Goal: Task Accomplishment & Management: Manage account settings

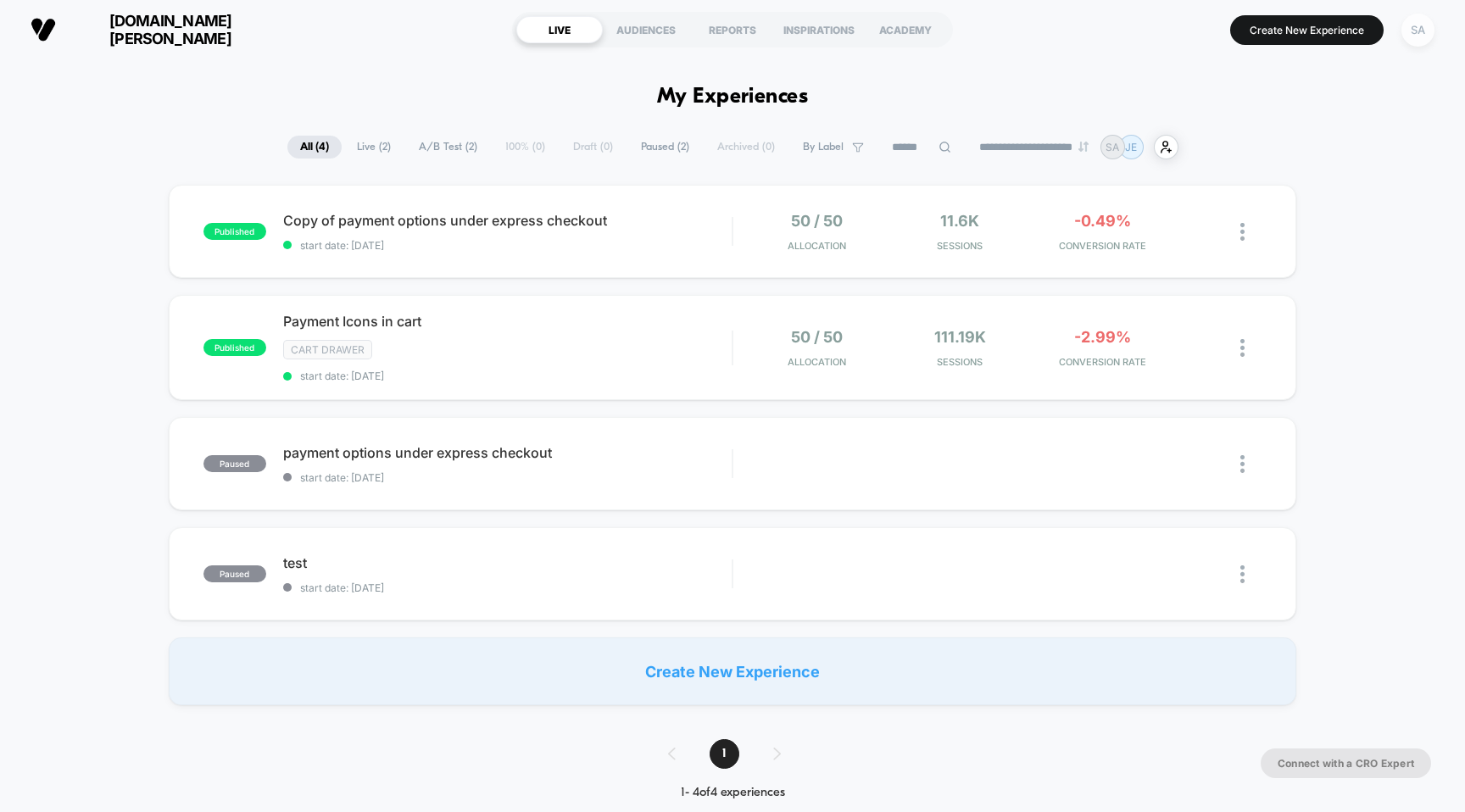
click at [1424, 36] on div "SA" at bounding box center [1418, 30] width 33 height 33
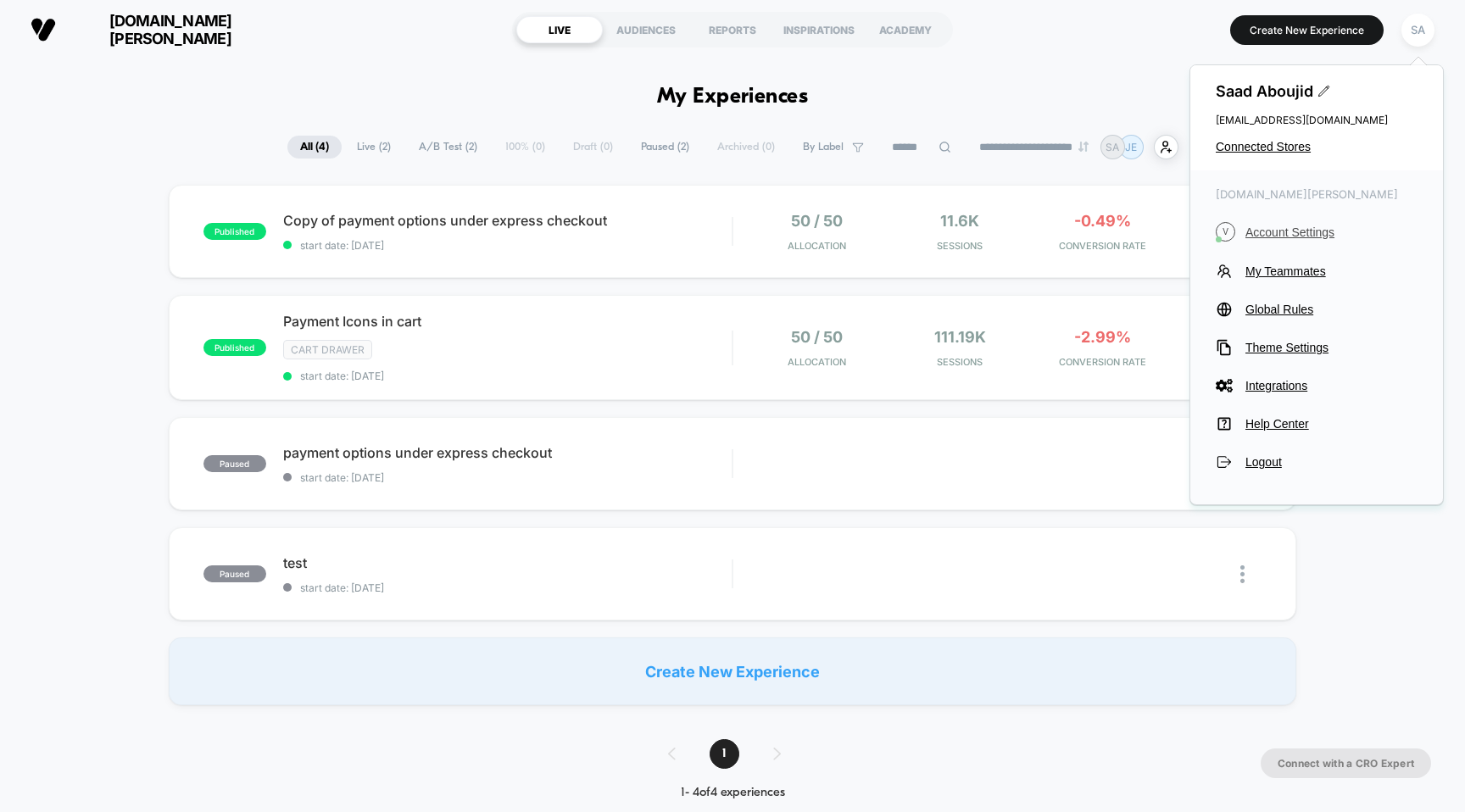
click at [1291, 231] on span "Account Settings" at bounding box center [1331, 232] width 172 height 14
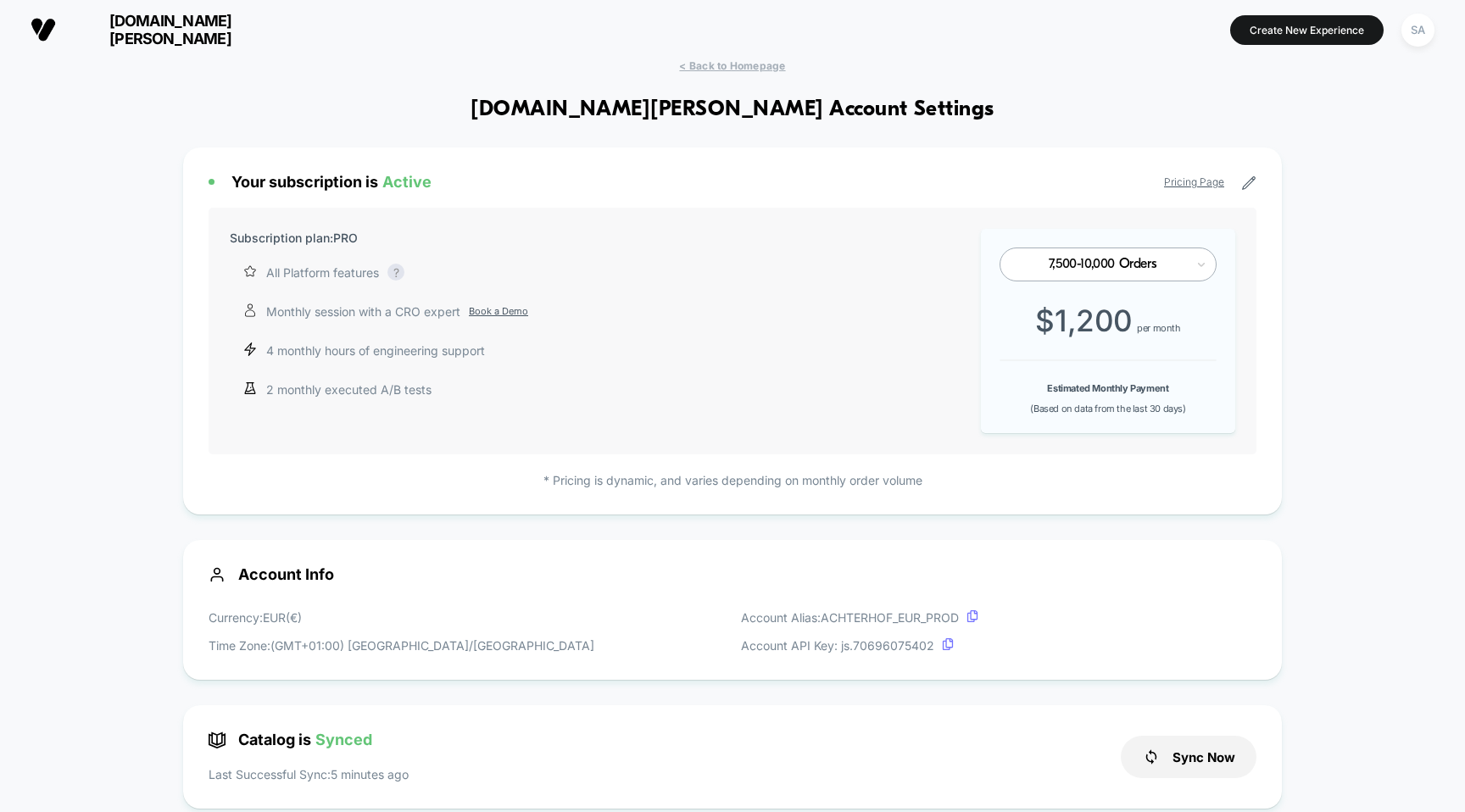
scroll to position [229, 0]
click at [1142, 291] on div "7,500-10,000 Orders $ 1,200 per month Estimated Monthly Payment (Based on data …" at bounding box center [1107, 331] width 254 height 204
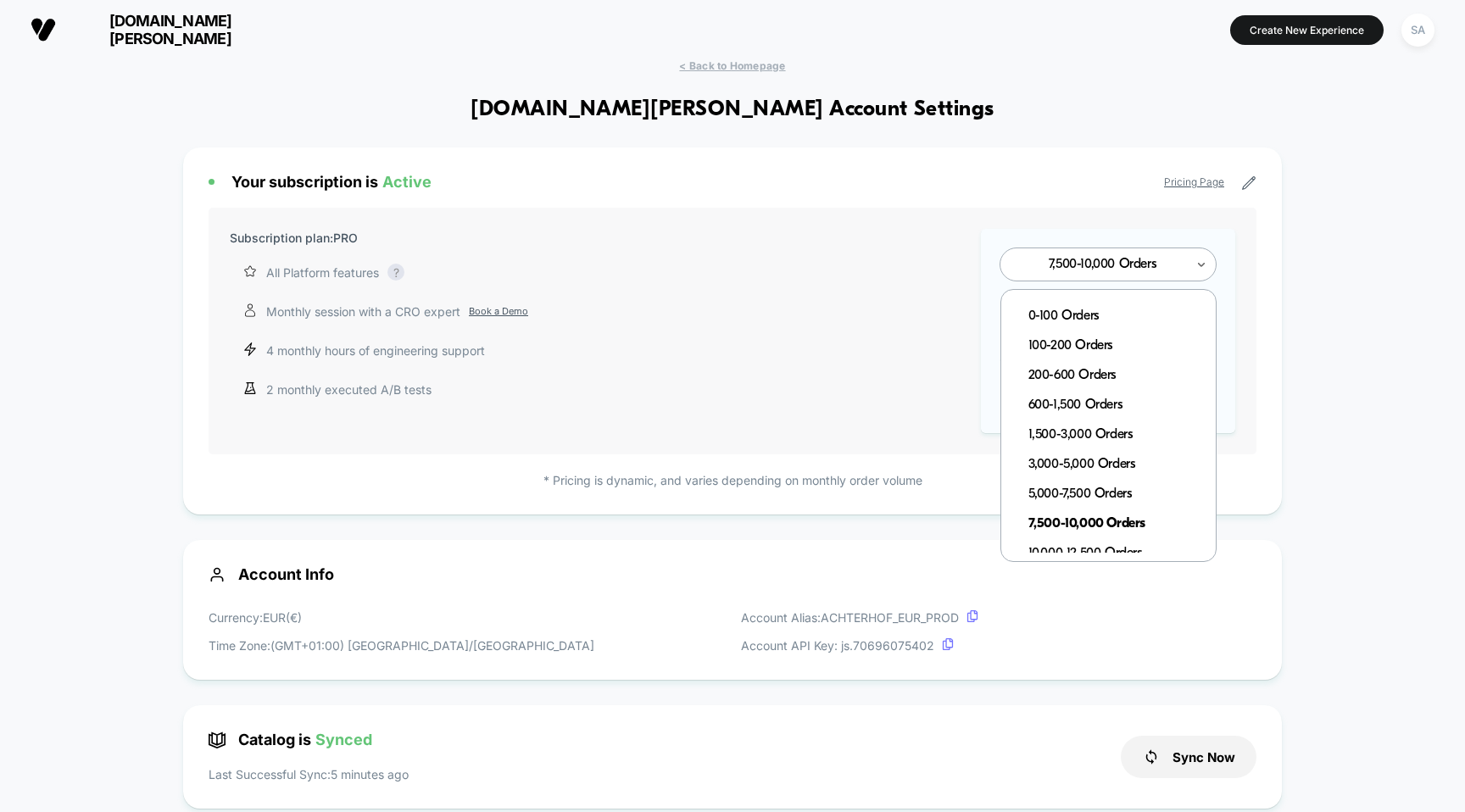
click at [1150, 262] on div at bounding box center [1102, 264] width 166 height 10
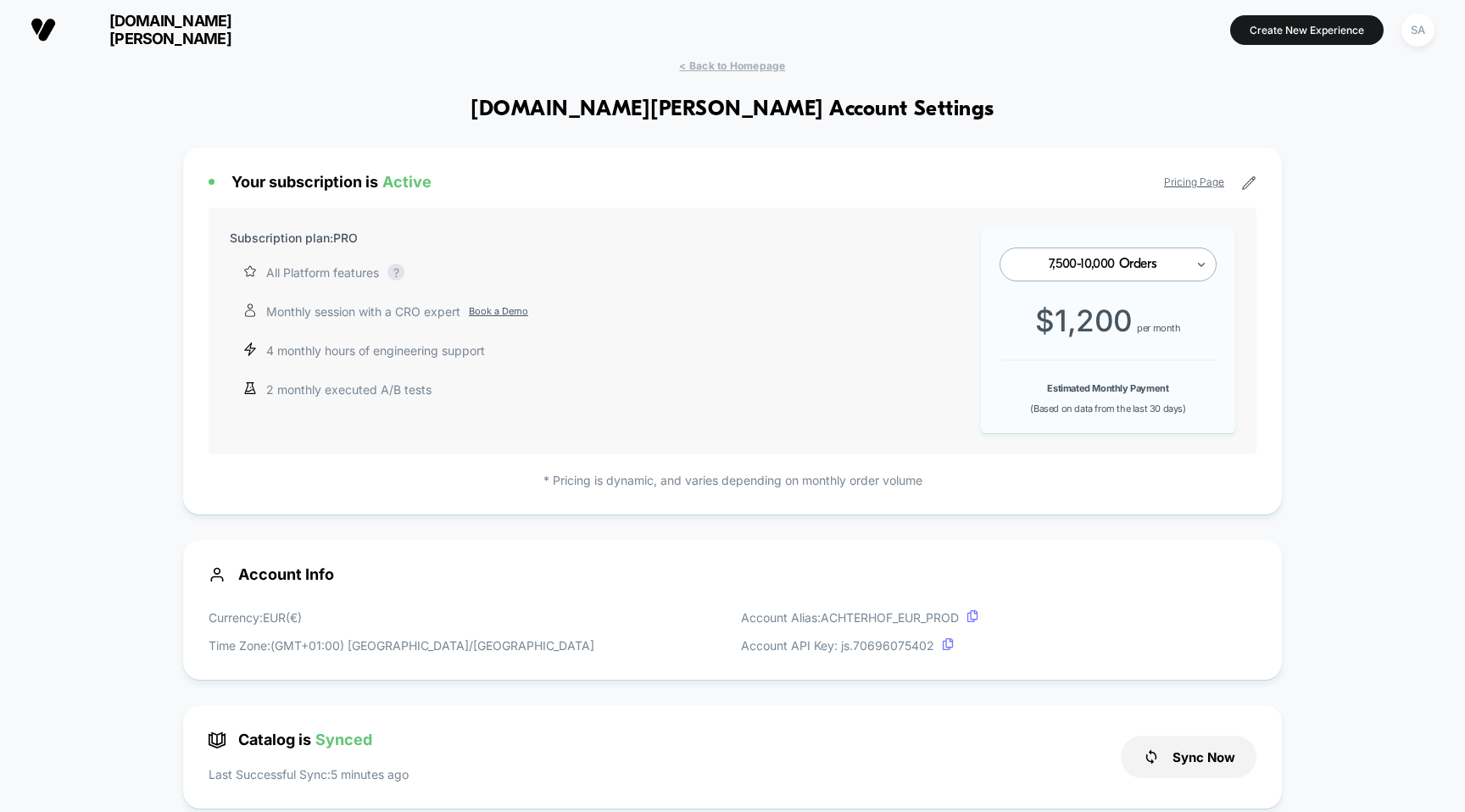
click at [1150, 271] on div "7,500-10,000 Orders" at bounding box center [1102, 264] width 166 height 16
click at [1418, 34] on div "SA" at bounding box center [1418, 30] width 33 height 33
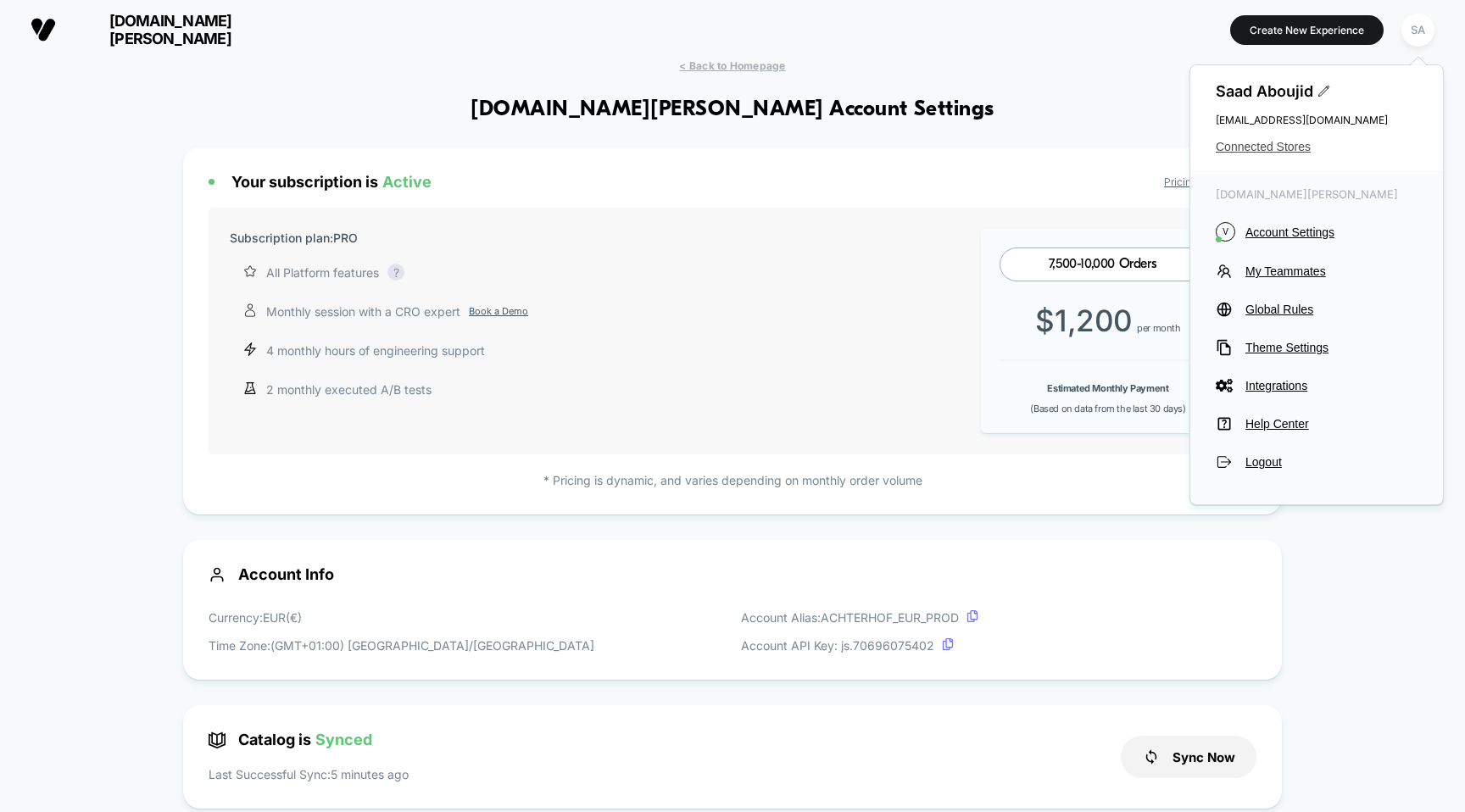
click at [1282, 148] on span "Connected Stores" at bounding box center [1316, 146] width 201 height 14
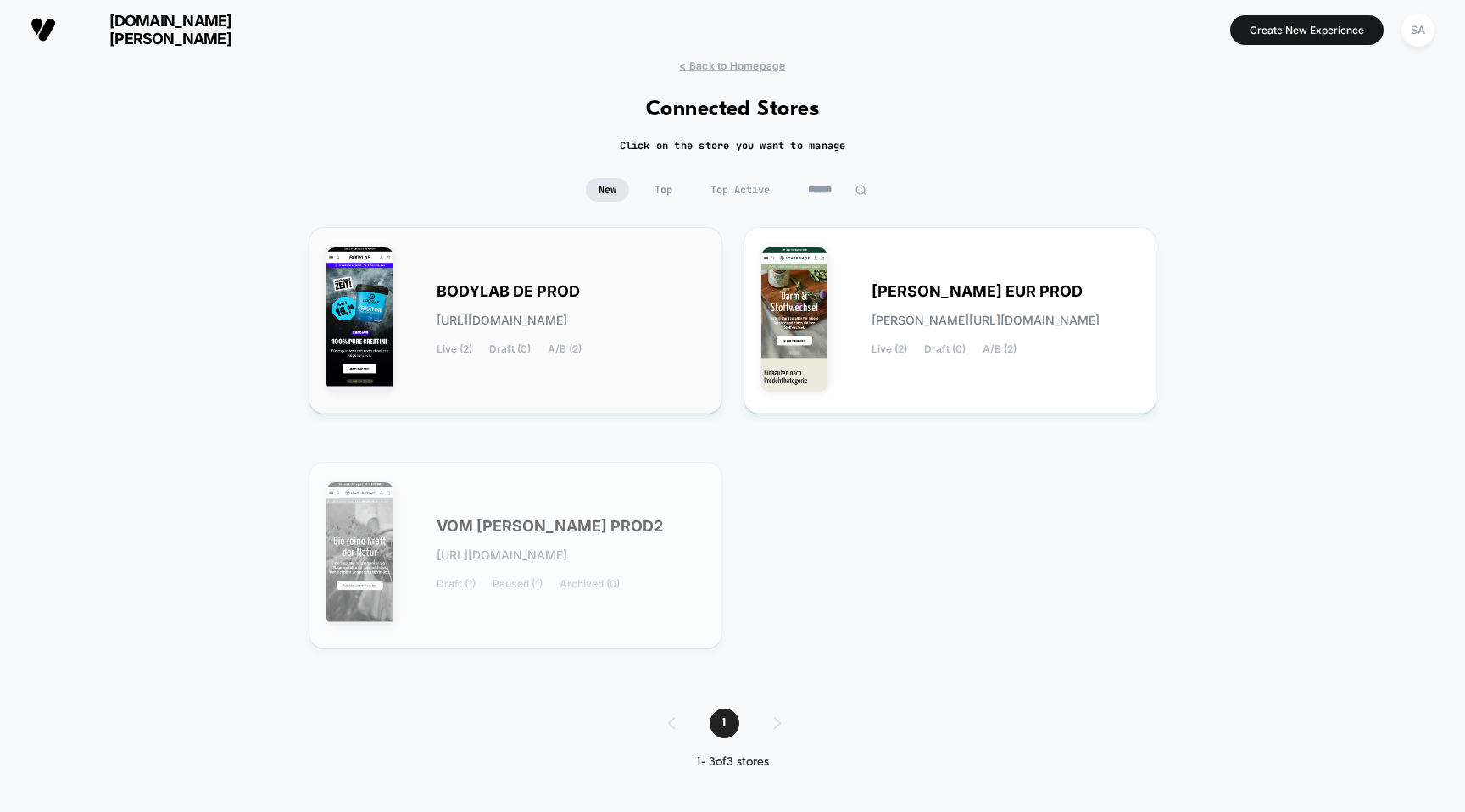
click at [474, 295] on span "BODYLAB DE PROD" at bounding box center [507, 291] width 143 height 12
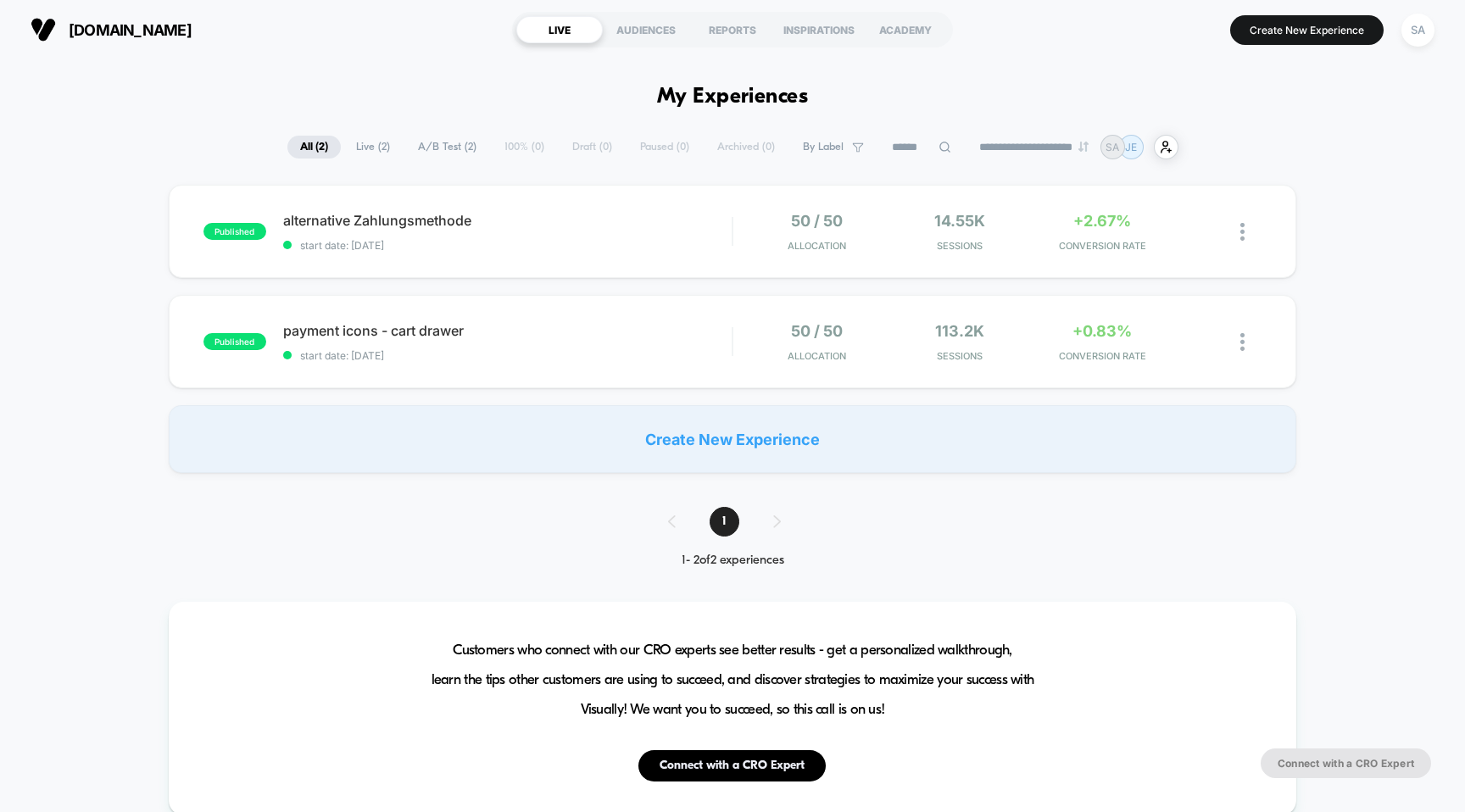
click at [105, 33] on span "[DOMAIN_NAME]" at bounding box center [129, 30] width 123 height 18
